Goal: Task Accomplishment & Management: Complete application form

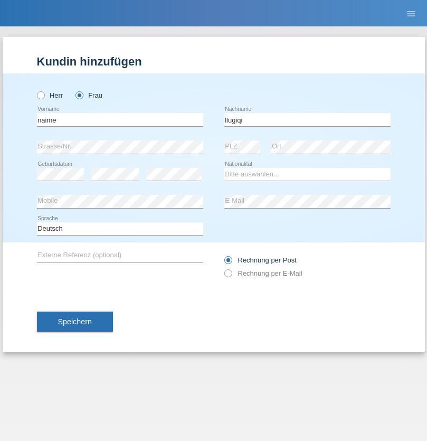
type input "llugiqi"
select select "CH"
radio input "true"
click at [120, 119] on input "text" at bounding box center [120, 119] width 166 height 13
type input "Stephan Peter"
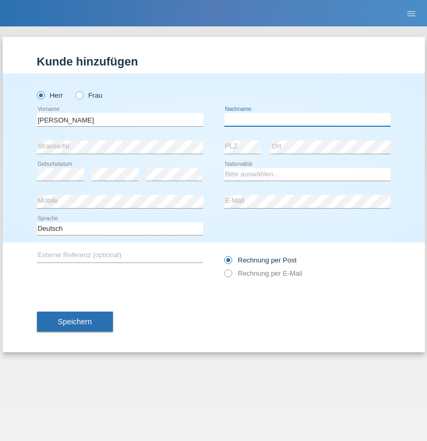
click at [307, 119] on input "text" at bounding box center [308, 119] width 166 height 13
type input "Rollfs"
select select "DE"
select select "C"
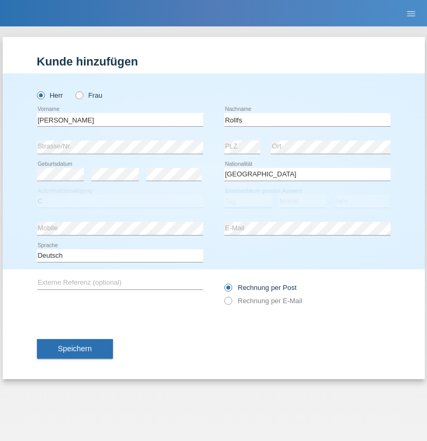
select select "01"
select select "07"
select select "2012"
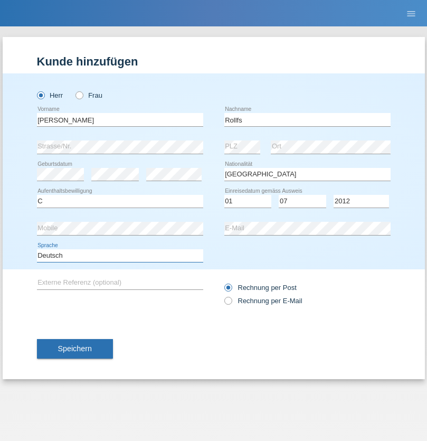
select select "en"
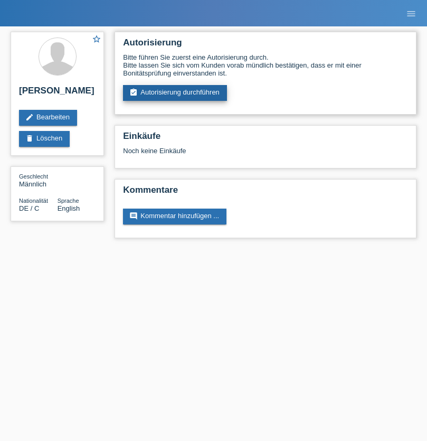
click at [175, 93] on link "assignment_turned_in Autorisierung durchführen" at bounding box center [175, 93] width 104 height 16
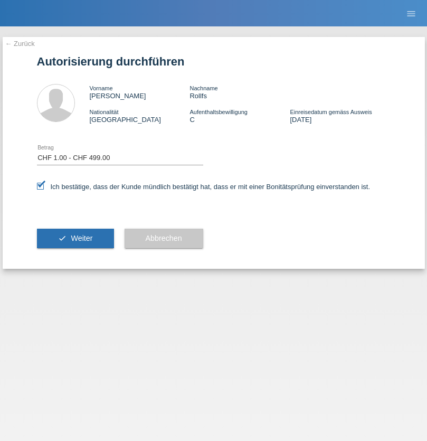
select select "1"
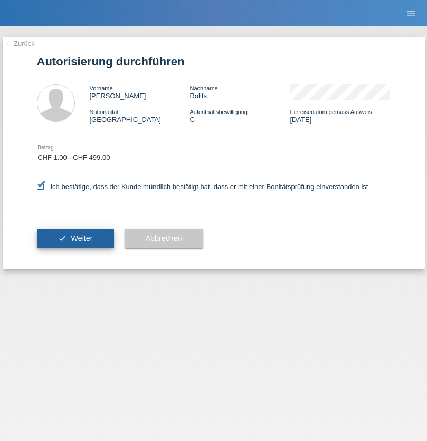
click at [75, 238] on span "Weiter" at bounding box center [82, 238] width 22 height 8
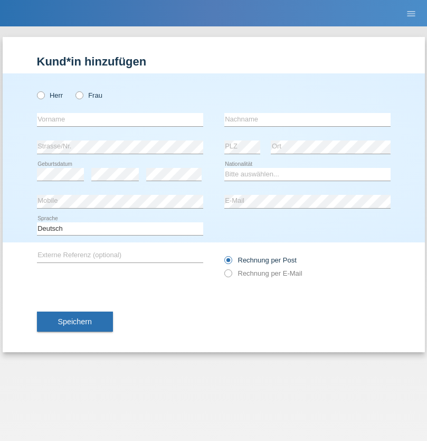
radio input "true"
click at [120, 119] on input "text" at bounding box center [120, 119] width 166 height 13
type input "Stephan Peter"
click at [307, 119] on input "text" at bounding box center [308, 119] width 166 height 13
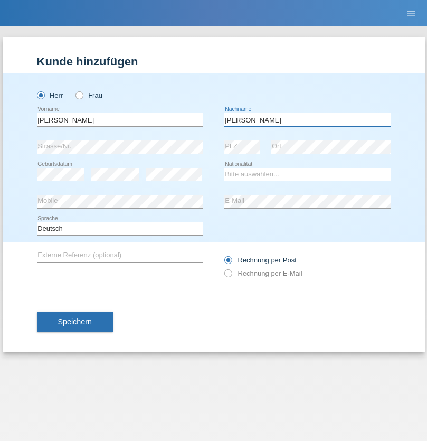
type input "Rolfs"
select select "DE"
select select "C"
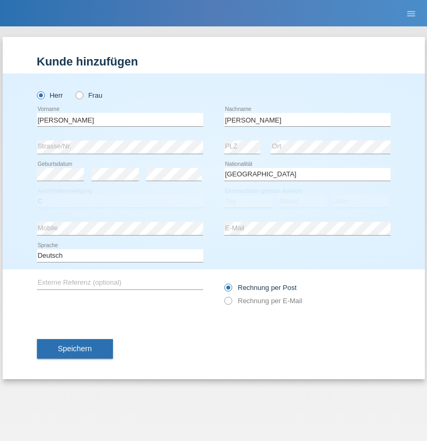
select select "01"
select select "07"
select select "2012"
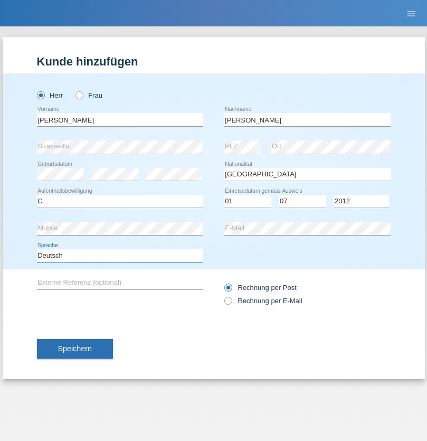
select select "en"
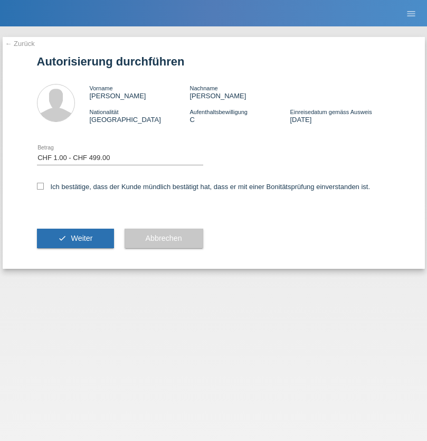
select select "1"
checkbox input "true"
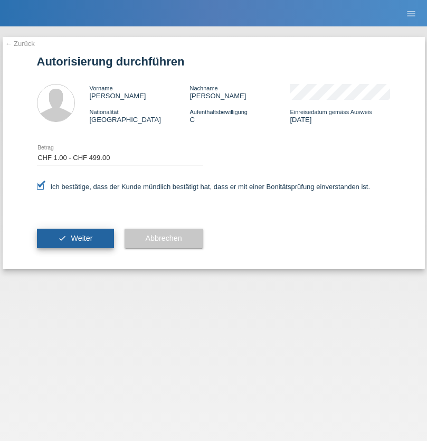
click at [75, 238] on span "Weiter" at bounding box center [82, 238] width 22 height 8
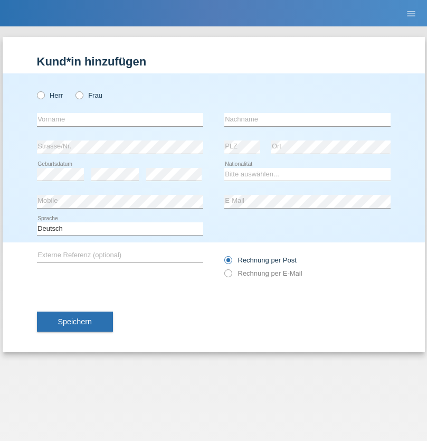
radio input "true"
click at [120, 119] on input "text" at bounding box center [120, 119] width 166 height 13
type input "[PERSON_NAME]"
click at [307, 119] on input "text" at bounding box center [308, 119] width 166 height 13
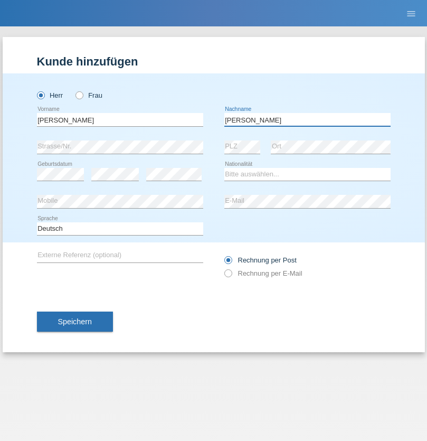
type input "[PERSON_NAME]"
select select "PL"
select select "C"
select select "11"
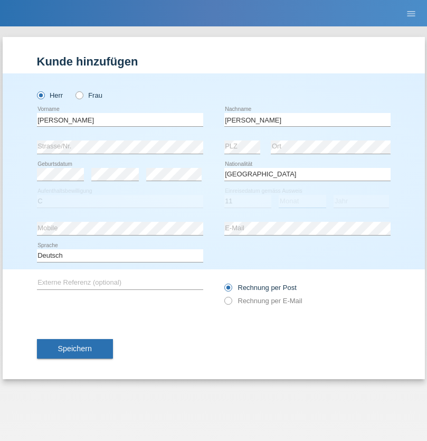
select select "01"
select select "2007"
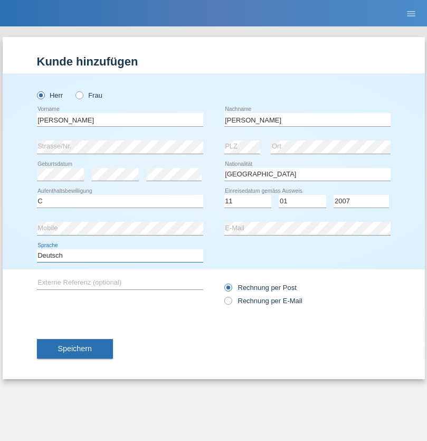
select select "en"
